Goal: Task Accomplishment & Management: Use online tool/utility

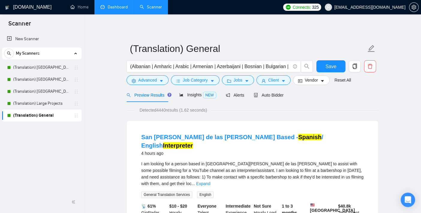
click at [119, 10] on link "Dashboard" at bounding box center [113, 6] width 27 height 5
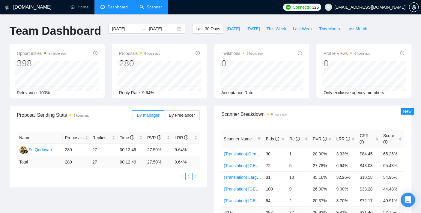
click at [152, 8] on link "Scanner" at bounding box center [151, 6] width 22 height 5
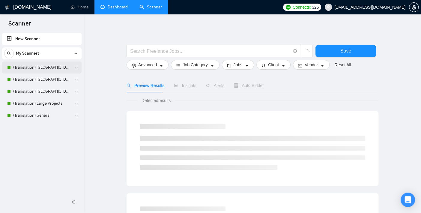
click at [46, 67] on link "(Translation) [GEOGRAPHIC_DATA]" at bounding box center [41, 67] width 57 height 12
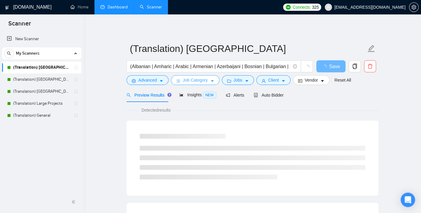
click at [192, 82] on span "Job Category" at bounding box center [195, 80] width 25 height 7
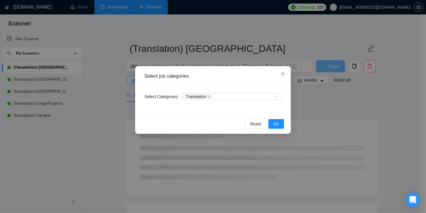
click at [98, 109] on div "Select job categories Select Categories Translation Reset OK" at bounding box center [213, 106] width 426 height 213
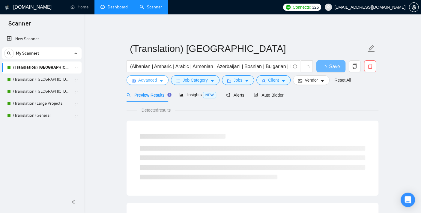
click at [152, 81] on span "Advanced" at bounding box center [147, 80] width 19 height 7
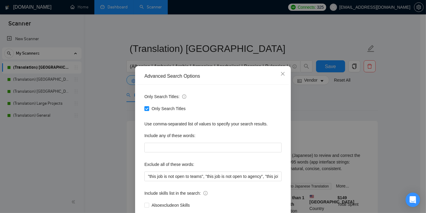
drag, startPoint x: 99, startPoint y: 126, endPoint x: 112, endPoint y: 123, distance: 12.9
click at [99, 127] on div "Advanced Search Options Only Search Titles: Only Search Titles Use comma-separa…" at bounding box center [213, 106] width 426 height 213
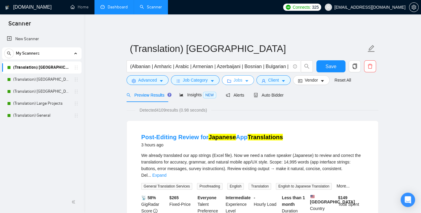
click at [237, 81] on span "Jobs" at bounding box center [237, 80] width 9 height 7
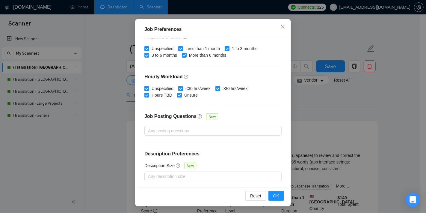
scroll to position [42, 0]
click at [110, 126] on div "Job Preferences Budget Project Type All Fixed Price Hourly Rate Fixed Price Bud…" at bounding box center [213, 106] width 426 height 213
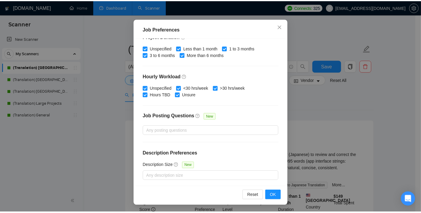
scroll to position [17, 0]
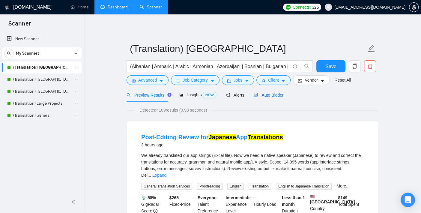
click at [261, 97] on span "Auto Bidder" at bounding box center [269, 95] width 30 height 5
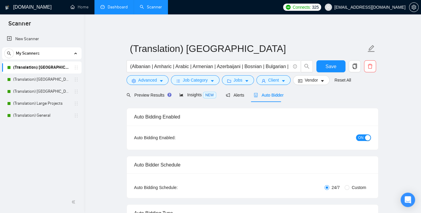
checkbox input "true"
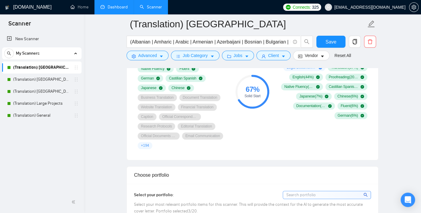
scroll to position [399, 0]
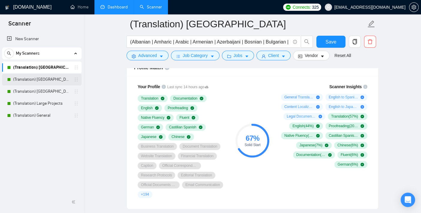
click at [29, 81] on link "(Translation) [GEOGRAPHIC_DATA]" at bounding box center [41, 79] width 57 height 12
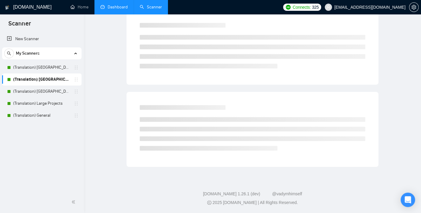
scroll to position [6, 0]
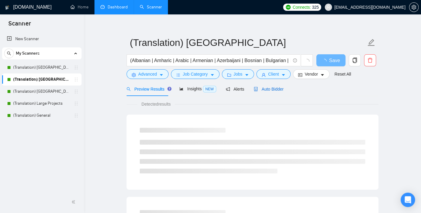
click at [273, 87] on span "Auto Bidder" at bounding box center [269, 89] width 30 height 5
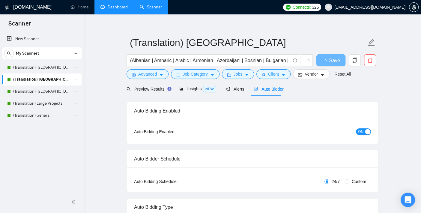
checkbox input "true"
click at [40, 70] on link "(Translation) [GEOGRAPHIC_DATA]" at bounding box center [41, 67] width 57 height 12
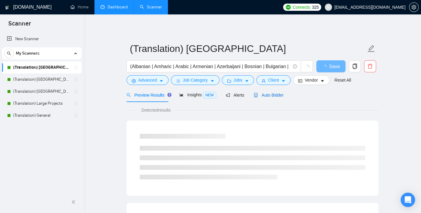
click at [271, 94] on span "Auto Bidder" at bounding box center [269, 95] width 30 height 5
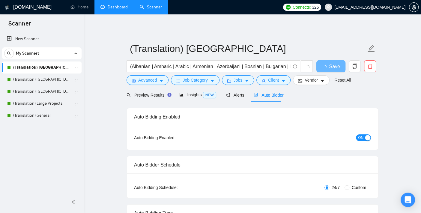
checkbox input "true"
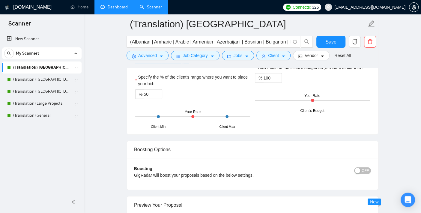
scroll to position [1132, 0]
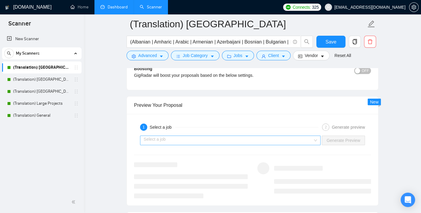
click at [174, 136] on input "search" at bounding box center [228, 140] width 169 height 9
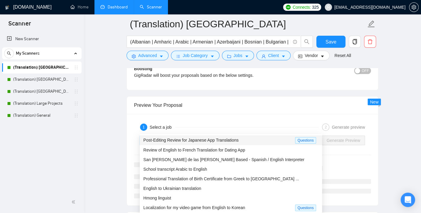
click at [180, 141] on span "Post-Editing Review for Japanese App Translations" at bounding box center [190, 140] width 95 height 5
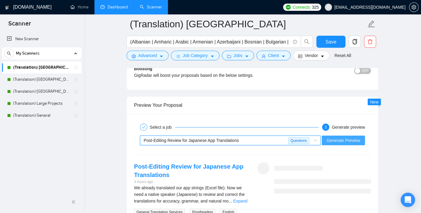
click at [340, 137] on span "Generate Preview" at bounding box center [343, 140] width 34 height 7
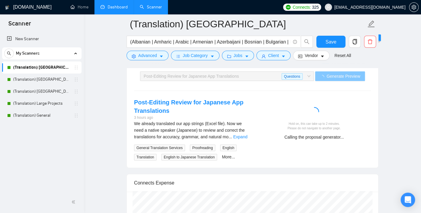
scroll to position [1199, 0]
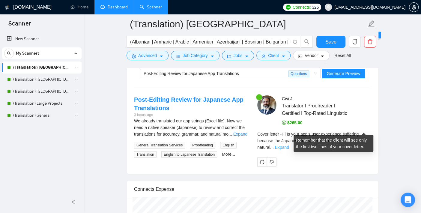
click at [289, 145] on link "Expand" at bounding box center [282, 147] width 14 height 5
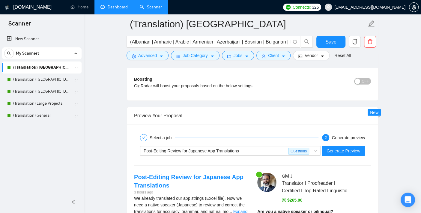
scroll to position [1132, 0]
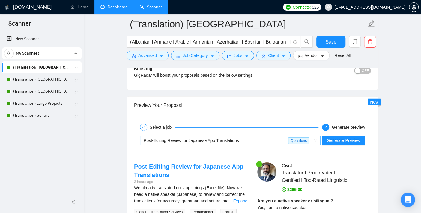
click at [251, 136] on div "Post-Editing Review for Japanese App Translations" at bounding box center [216, 140] width 144 height 9
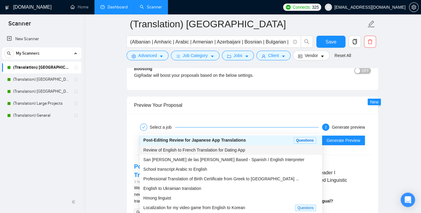
click at [233, 152] on div "Review of English to French Translation for Dating App" at bounding box center [230, 150] width 175 height 7
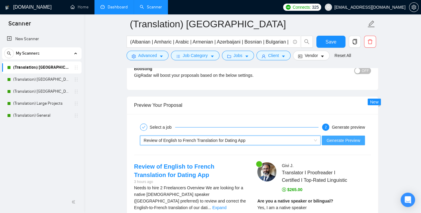
click at [348, 137] on span "Generate Preview" at bounding box center [343, 140] width 34 height 7
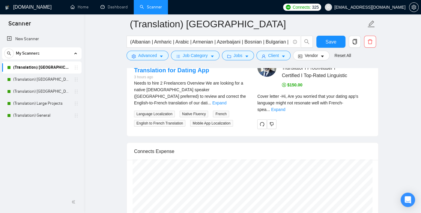
scroll to position [1199, 0]
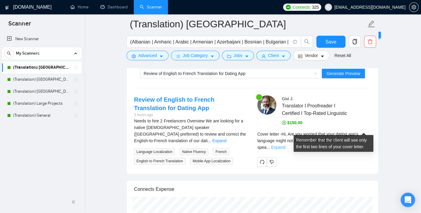
click at [285, 145] on link "Expand" at bounding box center [278, 147] width 14 height 5
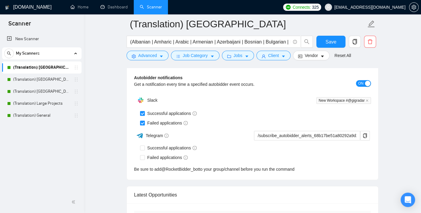
scroll to position [1731, 0]
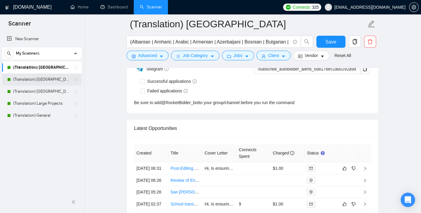
click at [48, 81] on link "(Translation) [GEOGRAPHIC_DATA]" at bounding box center [41, 79] width 57 height 12
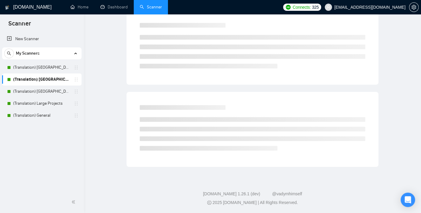
scroll to position [6, 0]
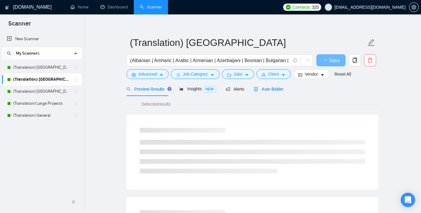
click at [273, 91] on span "Auto Bidder" at bounding box center [269, 89] width 30 height 5
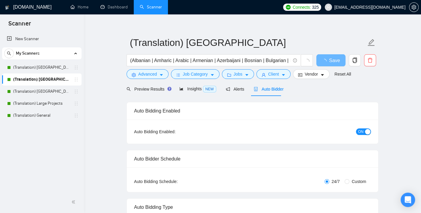
checkbox input "true"
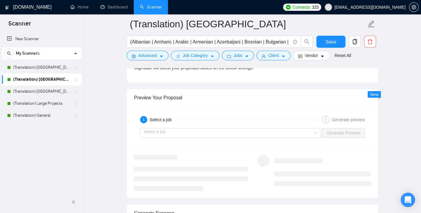
scroll to position [1138, 0]
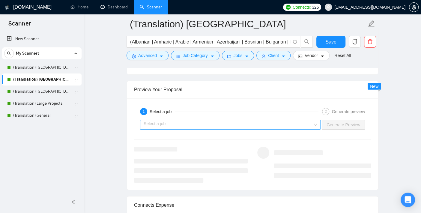
click at [174, 123] on input "search" at bounding box center [228, 124] width 169 height 9
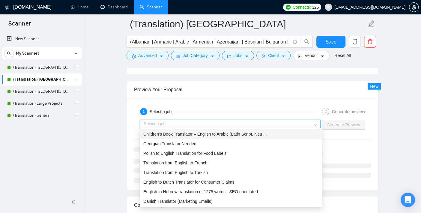
click at [182, 134] on span "Children’s Book Translator – English to Arabic (Latin Script, Neu ..." at bounding box center [204, 134] width 123 height 5
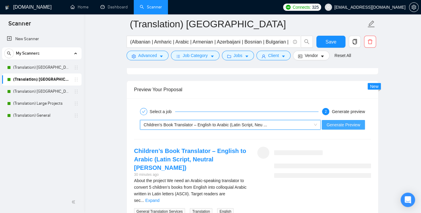
click at [347, 121] on span "Generate Preview" at bounding box center [343, 124] width 34 height 7
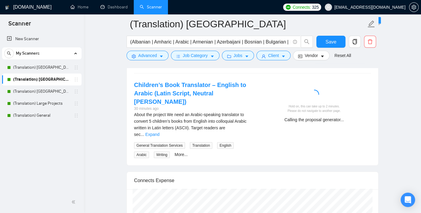
scroll to position [1205, 0]
click at [310, 7] on span "Connects:" at bounding box center [301, 7] width 18 height 7
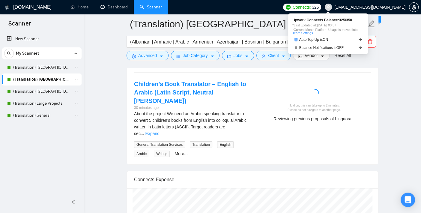
click at [310, 7] on span "Connects:" at bounding box center [301, 7] width 18 height 7
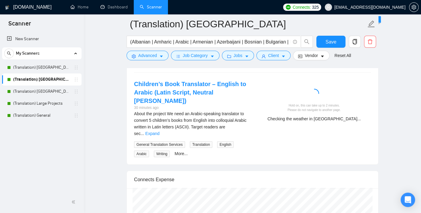
click at [415, 5] on icon "setting" at bounding box center [413, 7] width 5 height 5
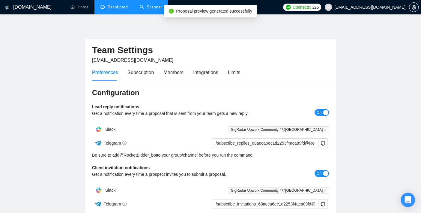
click at [120, 6] on link "Dashboard" at bounding box center [113, 6] width 27 height 5
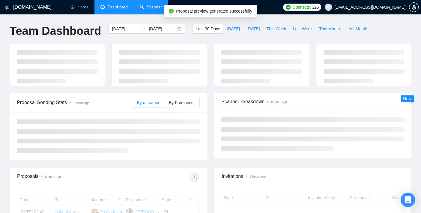
click at [145, 7] on link "Scanner" at bounding box center [151, 6] width 22 height 5
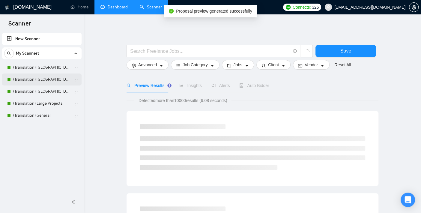
click at [54, 79] on link "(Translation) [GEOGRAPHIC_DATA]" at bounding box center [41, 79] width 57 height 12
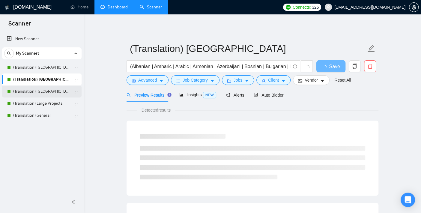
click at [34, 88] on link "(Translation) [GEOGRAPHIC_DATA]" at bounding box center [41, 91] width 57 height 12
click at [278, 94] on span "Auto Bidder" at bounding box center [269, 95] width 30 height 5
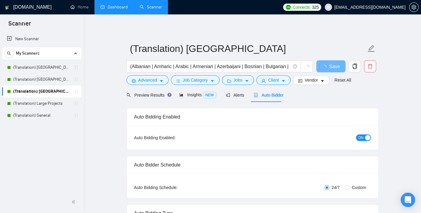
checkbox input "true"
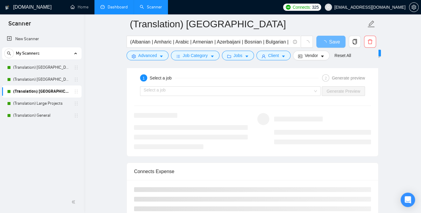
scroll to position [1099, 0]
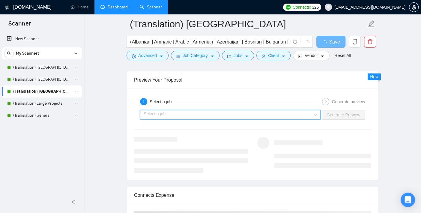
click at [202, 110] on input "search" at bounding box center [228, 114] width 169 height 9
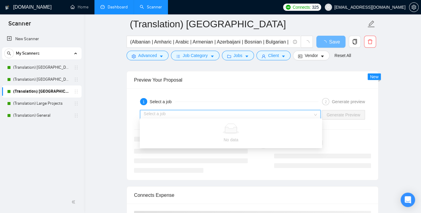
click at [190, 91] on div "1 Select a job 2 Generate preview Select a job Generate Preview" at bounding box center [252, 133] width 251 height 91
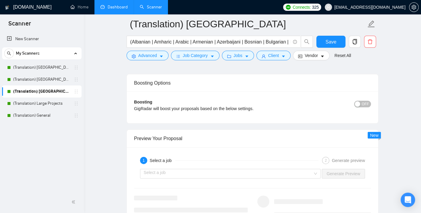
scroll to position [1165, 0]
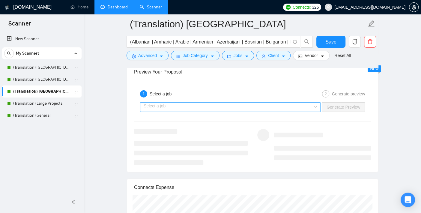
click at [191, 104] on input "search" at bounding box center [228, 106] width 169 height 9
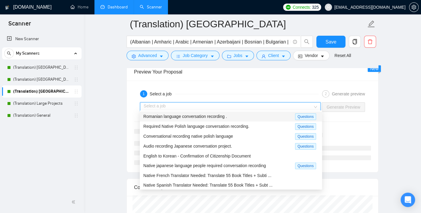
click at [184, 116] on span "Romanian language conversation recording ." at bounding box center [185, 116] width 84 height 5
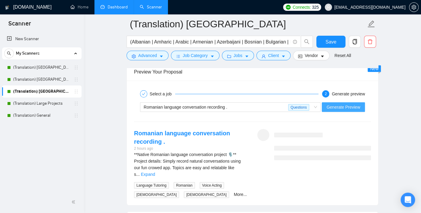
click at [341, 104] on span "Generate Preview" at bounding box center [343, 107] width 34 height 7
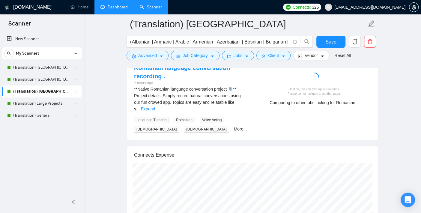
scroll to position [1232, 0]
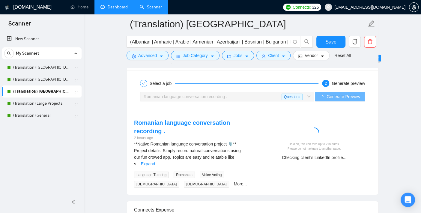
scroll to position [1165, 0]
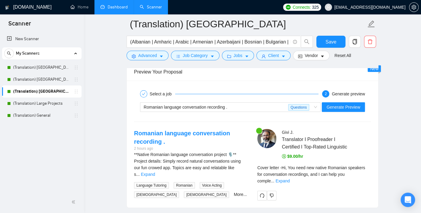
click at [366, 168] on div "Cover letter - Hi, You need new native Romanian speakers for conversation recor…" at bounding box center [314, 174] width 114 height 20
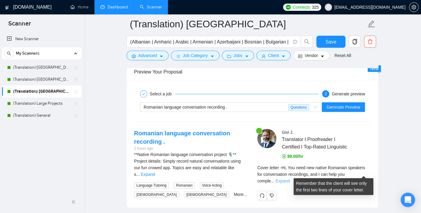
click at [290, 178] on link "Expand" at bounding box center [282, 180] width 14 height 5
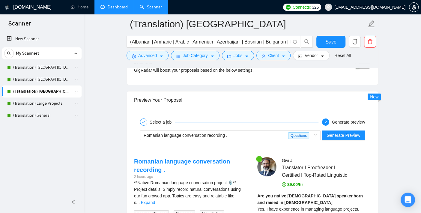
scroll to position [1132, 0]
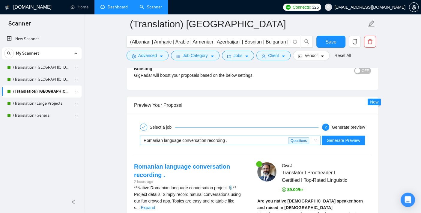
click at [192, 138] on span "Romanian language conversation recording ." at bounding box center [186, 140] width 84 height 5
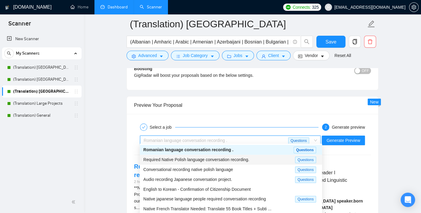
click at [201, 157] on span "Required Native Polish language conversation recording." at bounding box center [196, 159] width 106 height 5
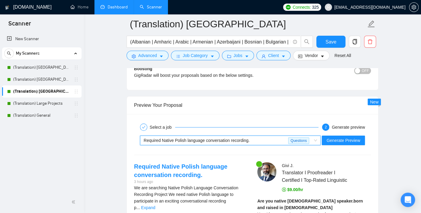
click at [216, 138] on span "Required Native Polish language conversation recording." at bounding box center [197, 140] width 106 height 5
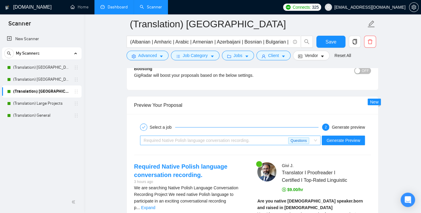
click at [248, 138] on div "Required Native Polish language conversation recording." at bounding box center [216, 140] width 144 height 9
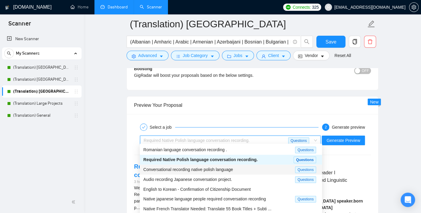
click at [228, 168] on span "Conversational recording native polish language" at bounding box center [188, 169] width 90 height 5
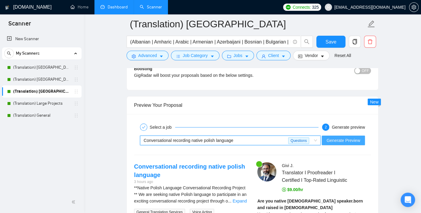
click at [352, 135] on button "Generate Preview" at bounding box center [343, 140] width 43 height 10
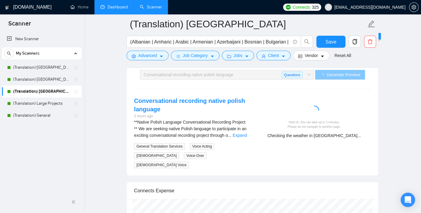
scroll to position [1199, 0]
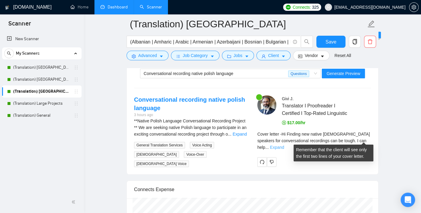
click at [284, 145] on link "Expand" at bounding box center [277, 147] width 14 height 5
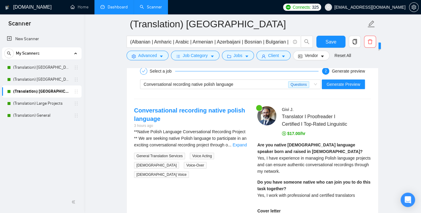
scroll to position [1165, 0]
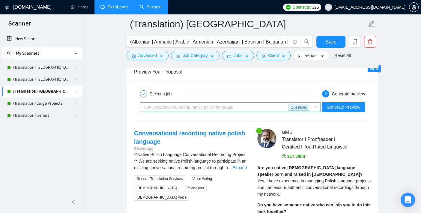
click at [203, 106] on span "Conversational recording native polish language" at bounding box center [189, 107] width 90 height 5
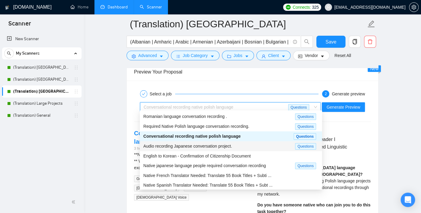
click at [223, 147] on span "Audio recording Japanese conversation project." at bounding box center [187, 146] width 89 height 5
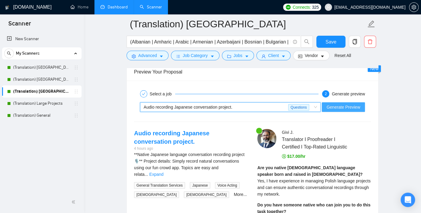
click at [357, 104] on span "Generate Preview" at bounding box center [343, 107] width 34 height 7
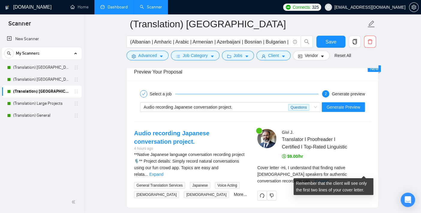
click at [328, 178] on link "Expand" at bounding box center [321, 180] width 14 height 5
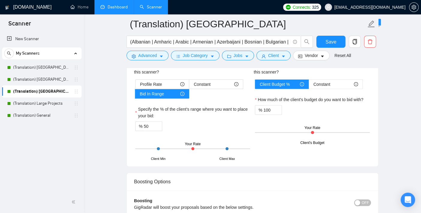
scroll to position [999, 0]
